Goal: Transaction & Acquisition: Purchase product/service

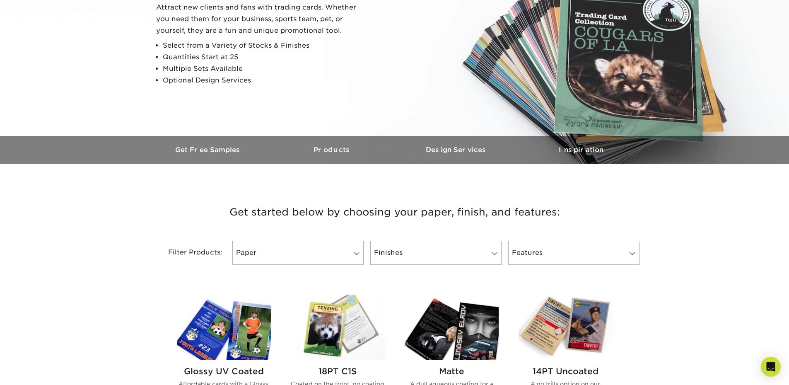
scroll to position [249, 0]
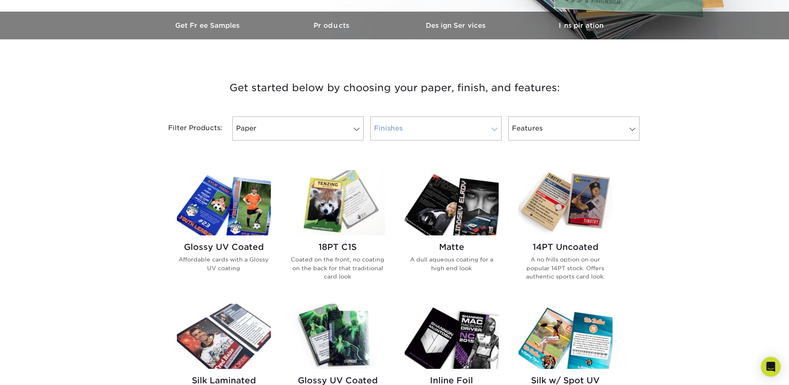
click at [446, 131] on link "Finishes" at bounding box center [435, 128] width 131 height 24
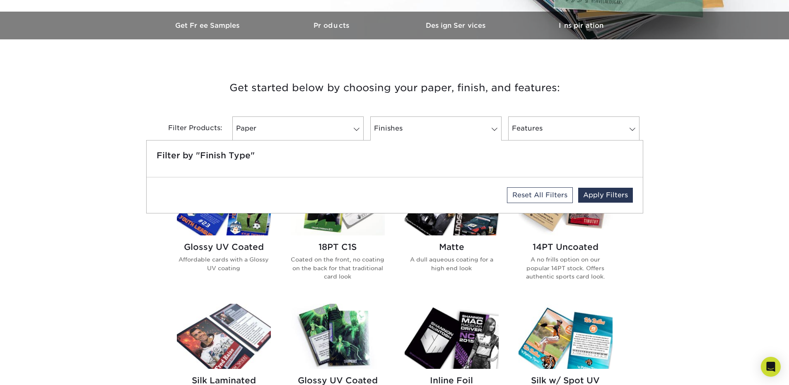
click at [65, 268] on div "Get started below by choosing your paper, finish, and features: Filtered Matche…" at bounding box center [394, 382] width 789 height 647
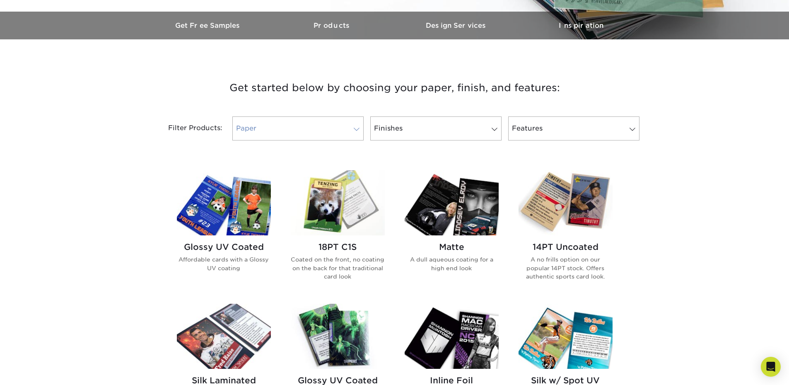
click at [288, 121] on link "Paper" at bounding box center [297, 128] width 131 height 24
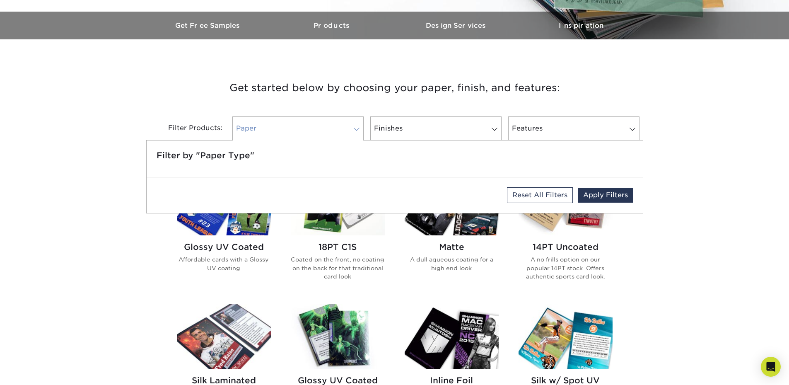
click at [288, 121] on link "Paper" at bounding box center [297, 128] width 131 height 24
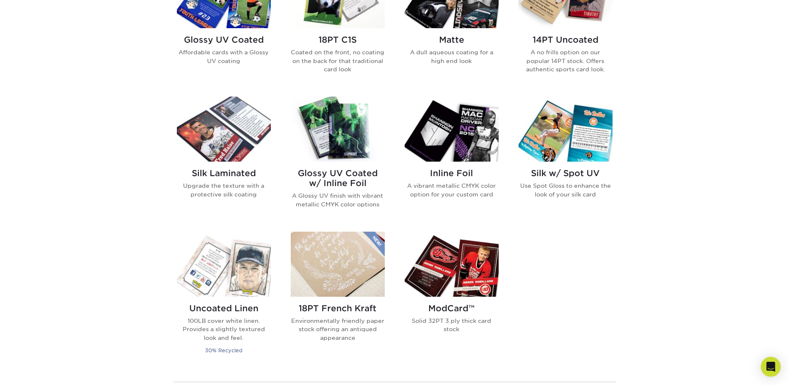
scroll to position [373, 0]
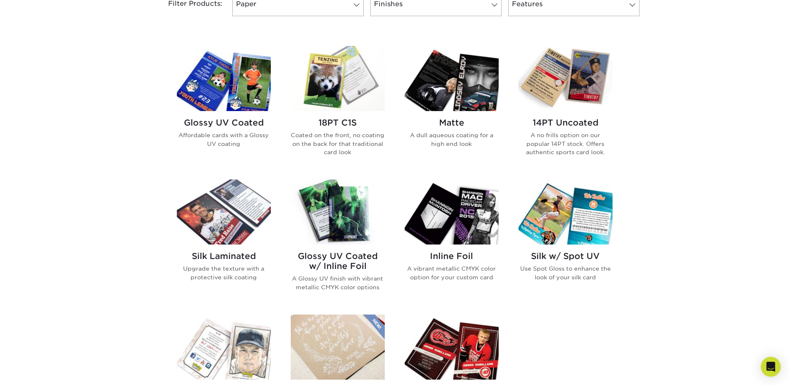
click at [579, 103] on img at bounding box center [566, 78] width 94 height 65
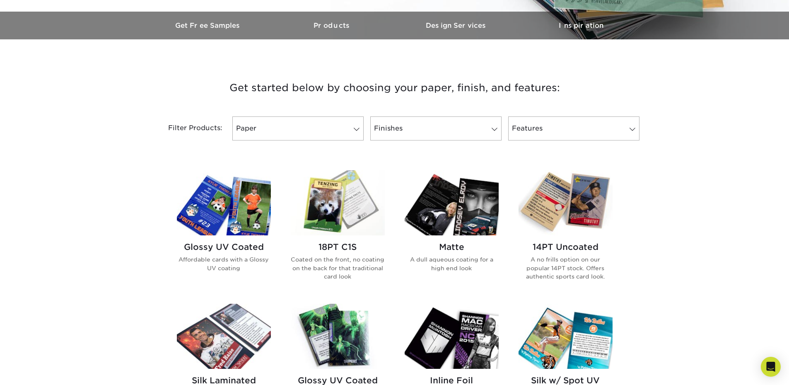
scroll to position [290, 0]
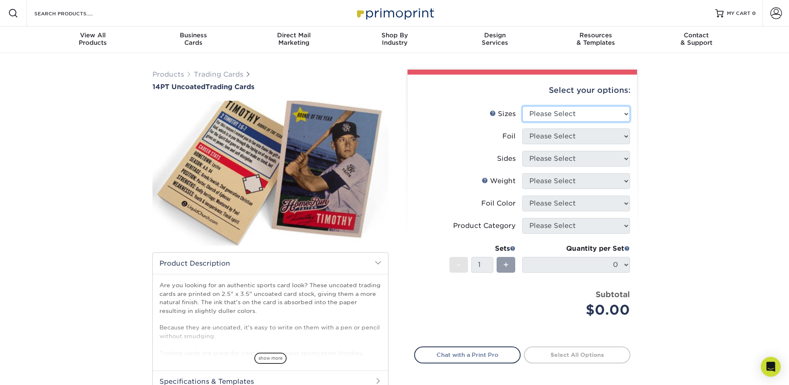
click at [542, 111] on select "Please Select 2.5" x 3.5"" at bounding box center [577, 114] width 108 height 16
select select "2.50x3.50"
click at [523, 106] on select "Please Select 2.5" x 3.5"" at bounding box center [577, 114] width 108 height 16
click at [546, 135] on select "Please Select Yes No" at bounding box center [577, 136] width 108 height 16
select select "0"
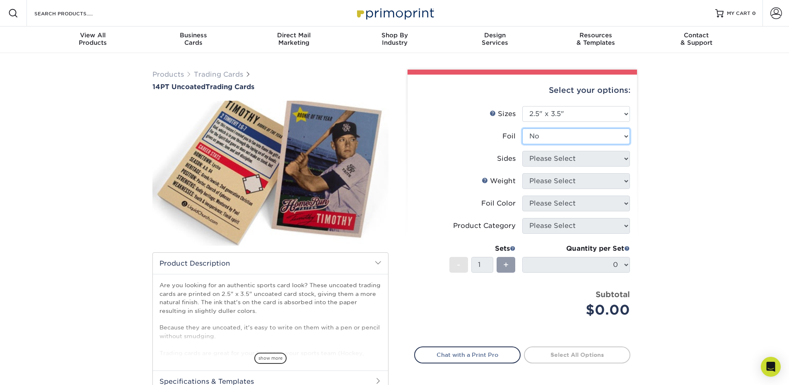
click at [523, 128] on select "Please Select Yes No" at bounding box center [577, 136] width 108 height 16
click at [535, 158] on select "Please Select Print Both Sides Print Front Only" at bounding box center [577, 159] width 108 height 16
select select "13abbda7-1d64-4f25-8bb2-c179b224825d"
click at [523, 151] on select "Please Select Print Both Sides Print Front Only" at bounding box center [577, 159] width 108 height 16
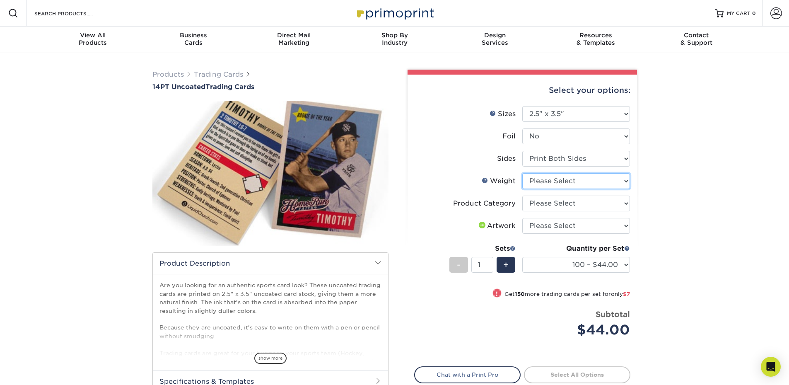
click at [542, 180] on select "Please Select 14PT Uncoated" at bounding box center [577, 181] width 108 height 16
select select "14PT Uncoated"
click at [523, 173] on select "Please Select 14PT Uncoated" at bounding box center [577, 181] width 108 height 16
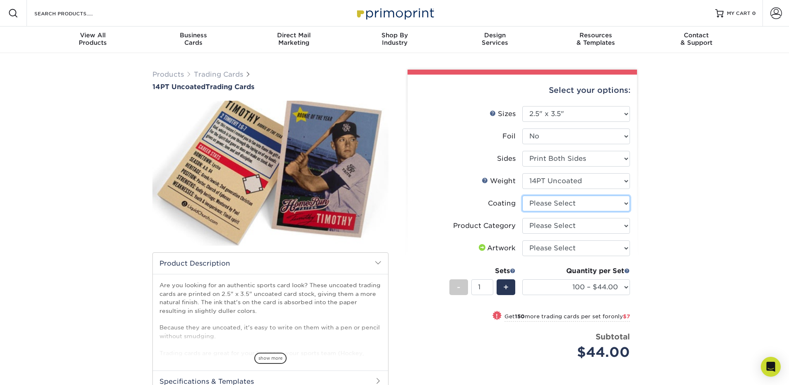
click at [542, 202] on select at bounding box center [577, 204] width 108 height 16
select select "3e7618de-abca-4bda-9f97-8b9129e913d8"
click at [523, 196] on select at bounding box center [577, 204] width 108 height 16
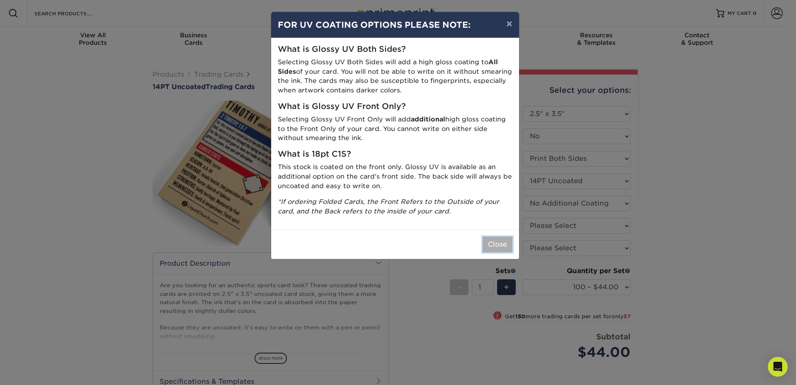
click at [504, 240] on button "Close" at bounding box center [497, 245] width 30 height 16
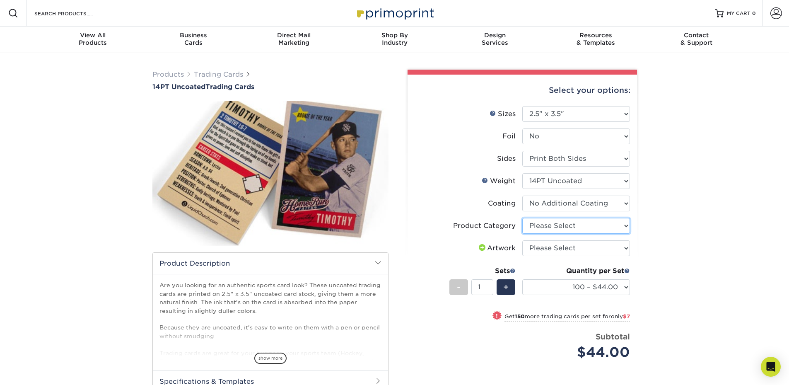
click at [554, 230] on select "Please Select Trading Cards" at bounding box center [577, 226] width 108 height 16
select select "c2f9bce9-36c2-409d-b101-c29d9d031e18"
click at [523, 218] on select "Please Select Trading Cards" at bounding box center [577, 226] width 108 height 16
click at [554, 290] on select "100 – $44.00 250 – $51.00 500 – $54.00 1000 – $78.00 2500 – $148.00 5000 – $198…" at bounding box center [577, 287] width 108 height 16
select select "2500 – $148.00"
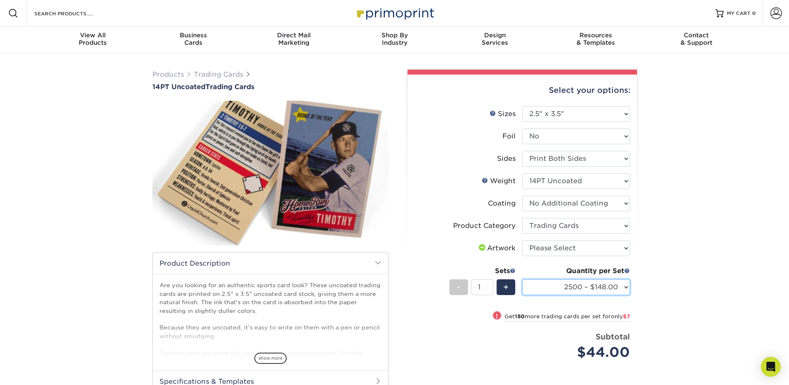
click at [523, 279] on select "100 – $44.00 250 – $51.00 500 – $54.00 1000 – $78.00 2500 – $148.00 5000 – $198…" at bounding box center [577, 287] width 108 height 16
drag, startPoint x: 479, startPoint y: 288, endPoint x: 471, endPoint y: 288, distance: 7.9
click at [472, 288] on input "1" at bounding box center [483, 287] width 22 height 16
type input "50"
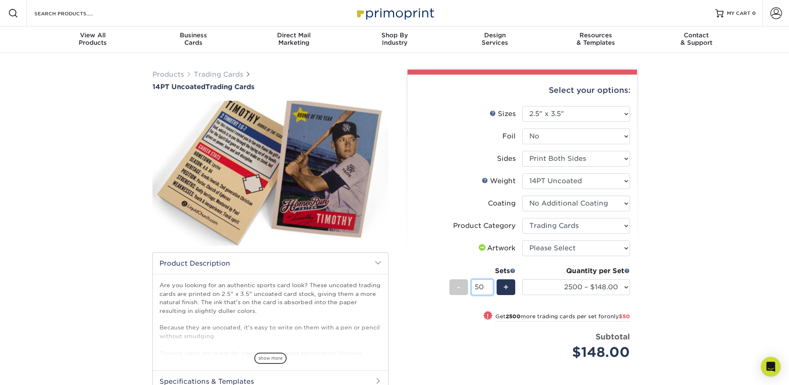
scroll to position [0, 0]
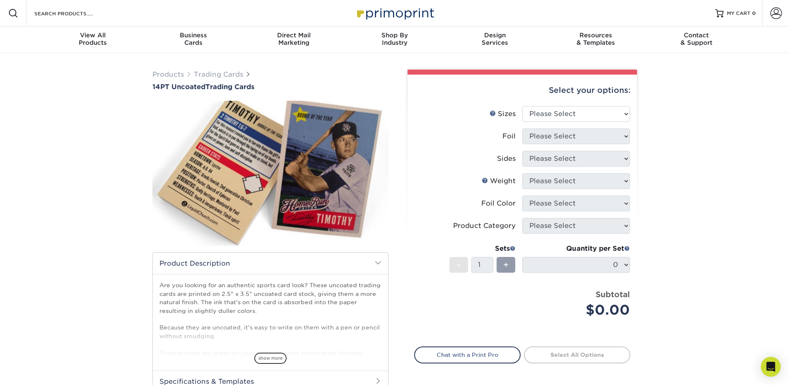
click at [129, 301] on div "Products Trading Cards 14PT Uncoated Trading Cards show more Templates" at bounding box center [394, 261] width 789 height 416
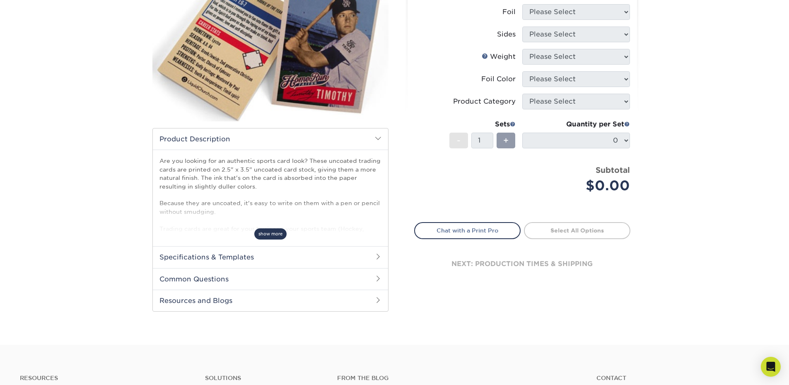
click at [270, 237] on span "show more" at bounding box center [270, 233] width 32 height 11
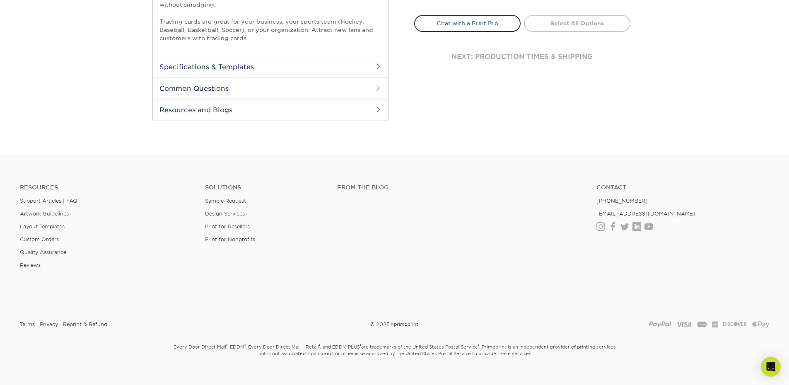
scroll to position [41, 0]
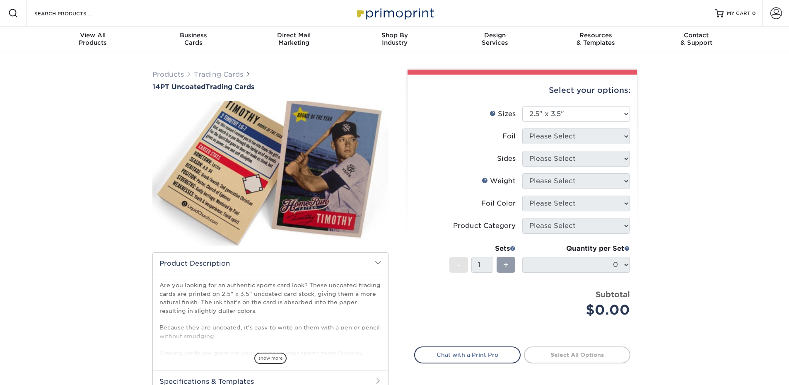
select select "2.50x3.50"
click at [625, 116] on select "Please Select 2.5" x 3.5"" at bounding box center [577, 114] width 108 height 16
click at [523, 106] on select "Please Select 2.5" x 3.5"" at bounding box center [577, 114] width 108 height 16
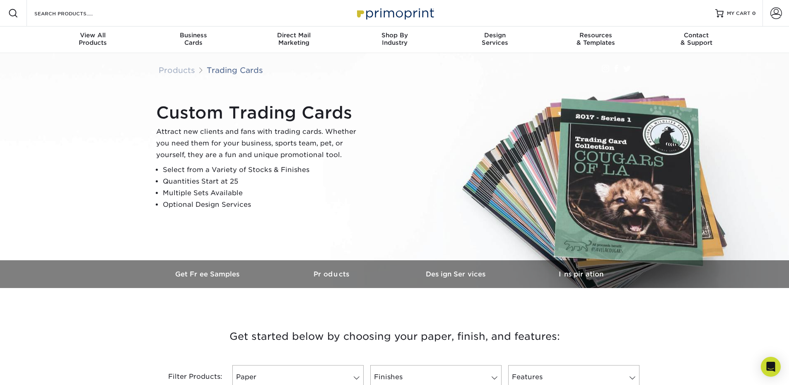
scroll to position [290, 0]
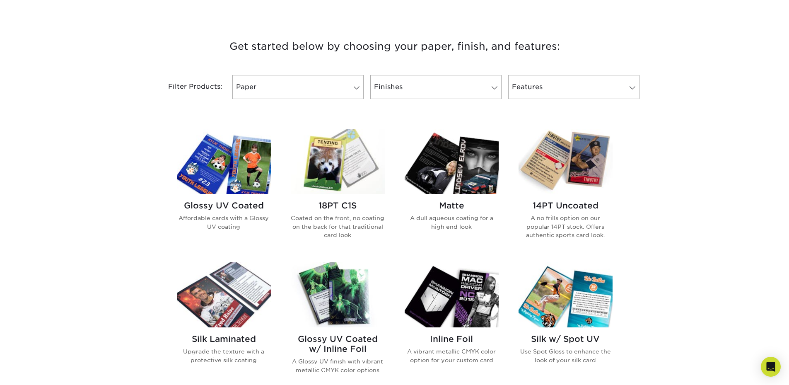
click at [591, 165] on img at bounding box center [566, 161] width 94 height 65
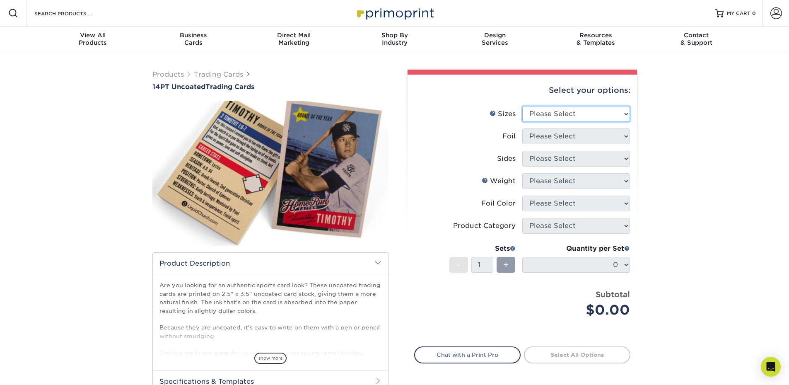
click at [621, 116] on select "Please Select 2.5" x 3.5"" at bounding box center [577, 114] width 108 height 16
select select "2.50x3.50"
click at [523, 106] on select "Please Select 2.5" x 3.5"" at bounding box center [577, 114] width 108 height 16
click at [587, 133] on select "Please Select Yes No" at bounding box center [577, 136] width 108 height 16
select select "0"
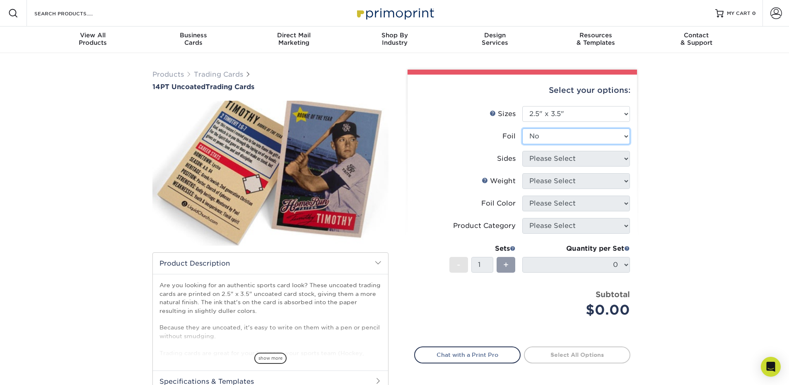
click at [523, 128] on select "Please Select Yes No" at bounding box center [577, 136] width 108 height 16
click at [546, 161] on select "Please Select Print Both Sides Print Front Only" at bounding box center [577, 159] width 108 height 16
select select "13abbda7-1d64-4f25-8bb2-c179b224825d"
click at [523, 151] on select "Please Select Print Both Sides Print Front Only" at bounding box center [577, 159] width 108 height 16
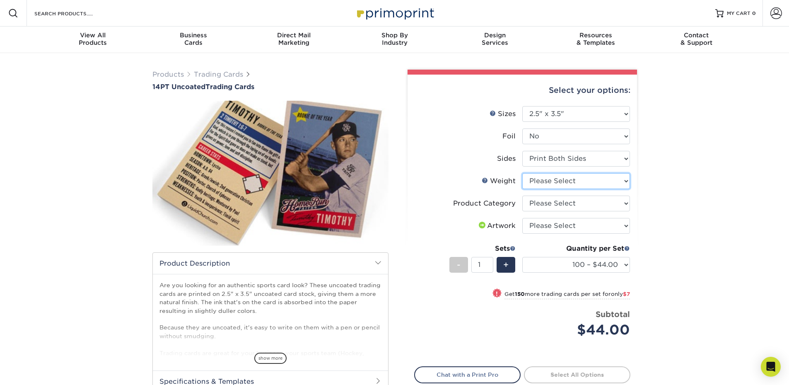
click at [547, 183] on select "Please Select 14PT Uncoated" at bounding box center [577, 181] width 108 height 16
select select "14PT Uncoated"
click at [523, 173] on select "Please Select 14PT Uncoated" at bounding box center [577, 181] width 108 height 16
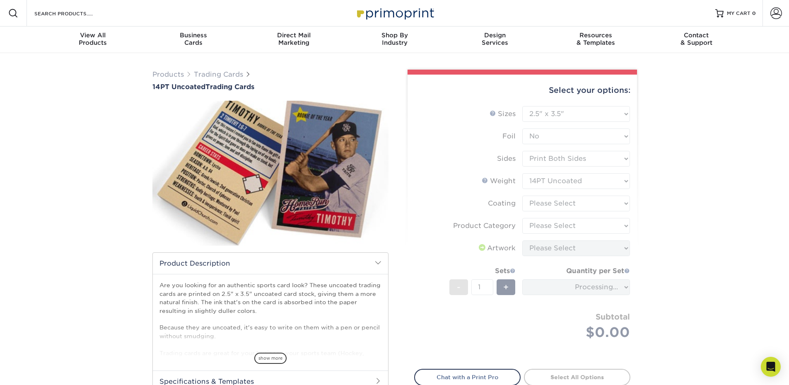
click at [544, 201] on form "Sizes Help Sizes Please Select 2.5" x 3.5" Foil Please Select Yes No -" at bounding box center [522, 232] width 216 height 253
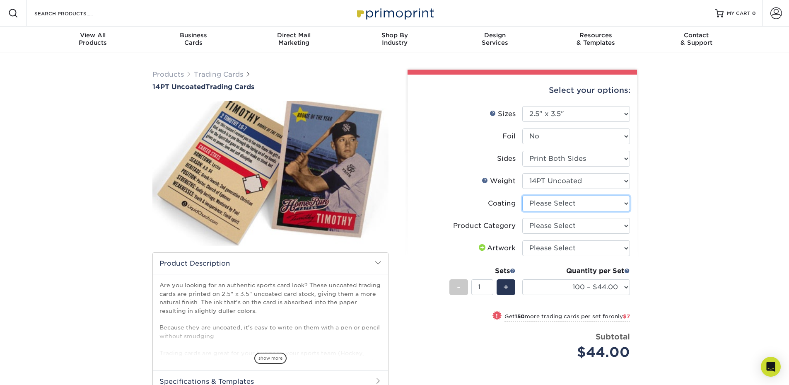
click at [543, 203] on select at bounding box center [577, 204] width 108 height 16
select select "3e7618de-abca-4bda-9f97-8b9129e913d8"
click at [523, 196] on select at bounding box center [577, 204] width 108 height 16
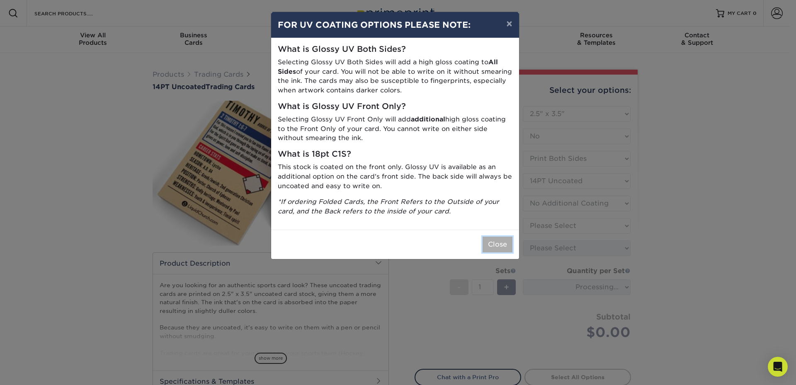
click at [493, 249] on button "Close" at bounding box center [497, 245] width 30 height 16
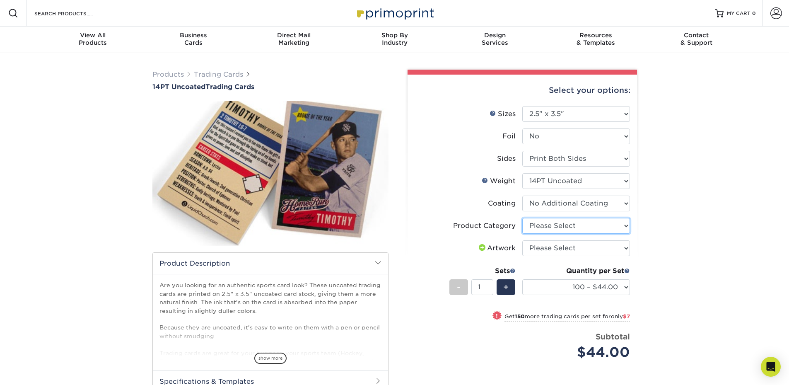
click at [552, 226] on select "Please Select Trading Cards" at bounding box center [577, 226] width 108 height 16
select select "c2f9bce9-36c2-409d-b101-c29d9d031e18"
click at [523, 218] on select "Please Select Trading Cards" at bounding box center [577, 226] width 108 height 16
click at [569, 282] on select "100 – $44.00 250 – $51.00 500 – $54.00 1000 – $78.00 2500 – $148.00 5000 – $198…" at bounding box center [577, 287] width 108 height 16
select select "2500 – $148.00"
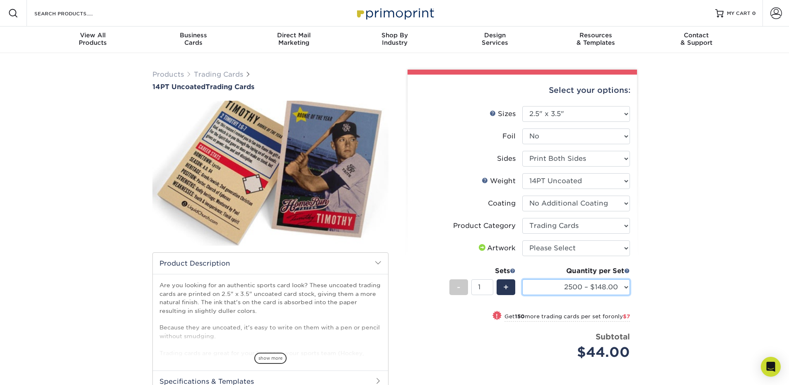
click at [523, 279] on select "100 – $44.00 250 – $51.00 500 – $54.00 1000 – $78.00 2500 – $148.00 5000 – $198…" at bounding box center [577, 287] width 108 height 16
click at [712, 150] on div "Products Trading Cards 14PT Uncoated Trading Cards show more Templates" at bounding box center [394, 269] width 789 height 432
